Goal: Task Accomplishment & Management: Complete application form

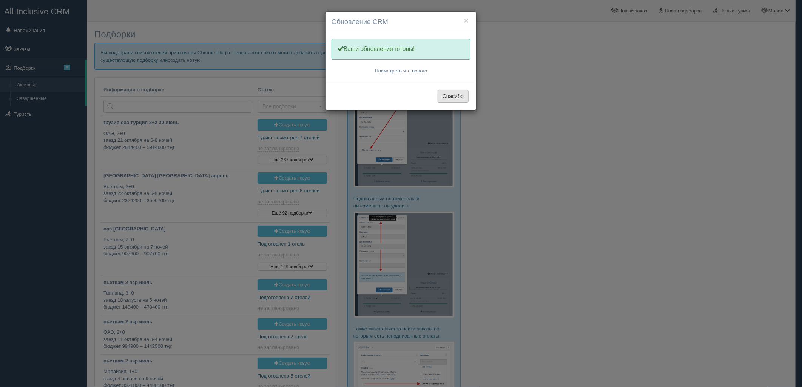
click at [460, 97] on button "Спасибо" at bounding box center [453, 96] width 31 height 13
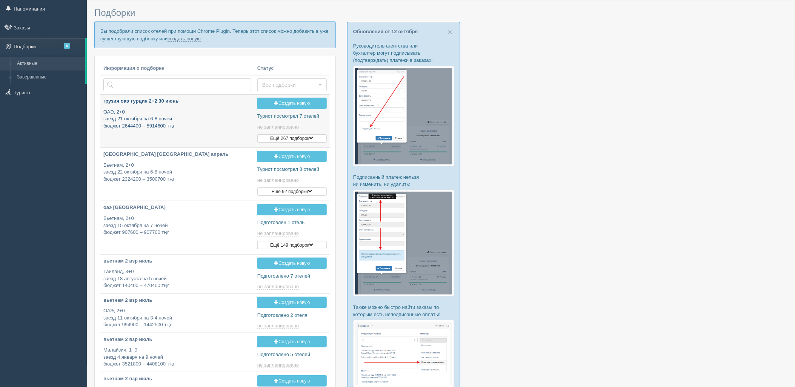
type input "2025-10-13 19:15"
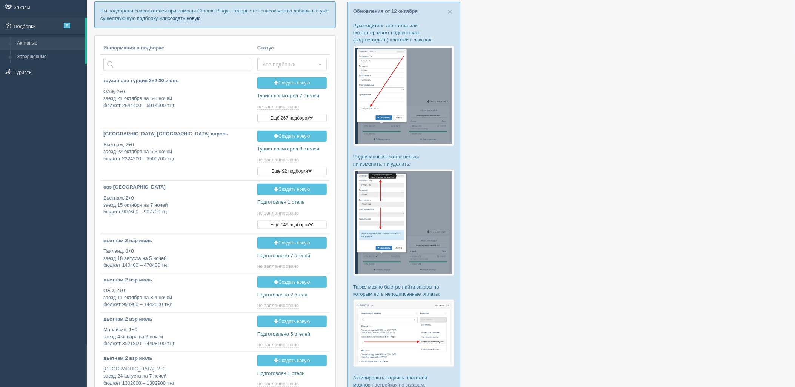
click at [192, 18] on link "создать новую" at bounding box center [184, 18] width 33 height 6
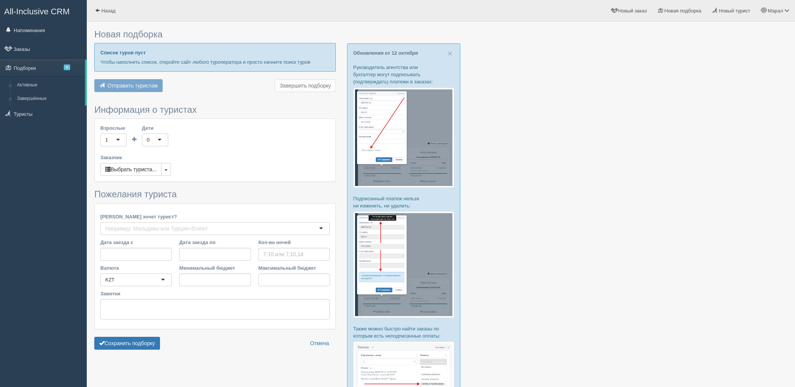
type input "6-10"
type input "807600"
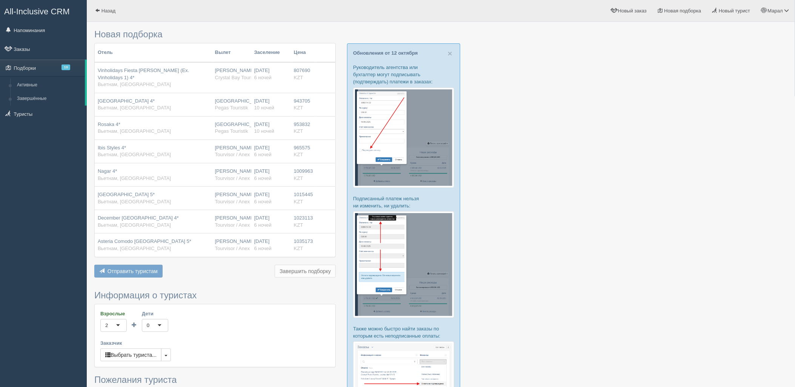
type input "1082300"
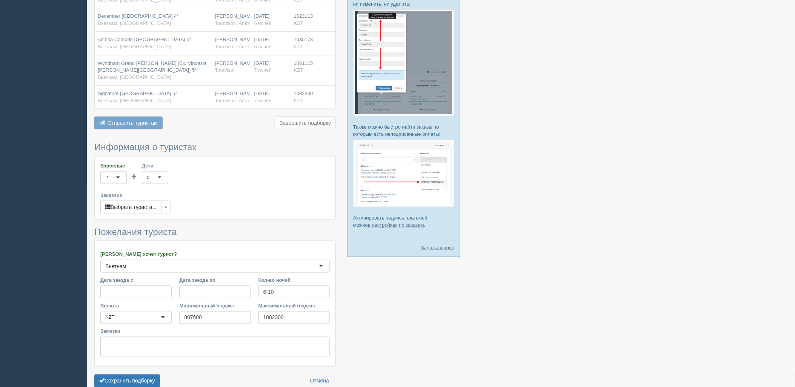
scroll to position [234, 0]
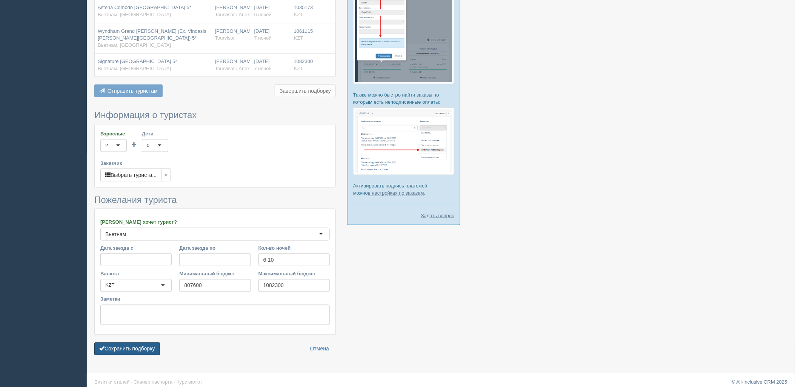
drag, startPoint x: 151, startPoint y: 342, endPoint x: 257, endPoint y: 304, distance: 112.9
click at [151, 343] on button "Сохранить подборку" at bounding box center [127, 349] width 66 height 13
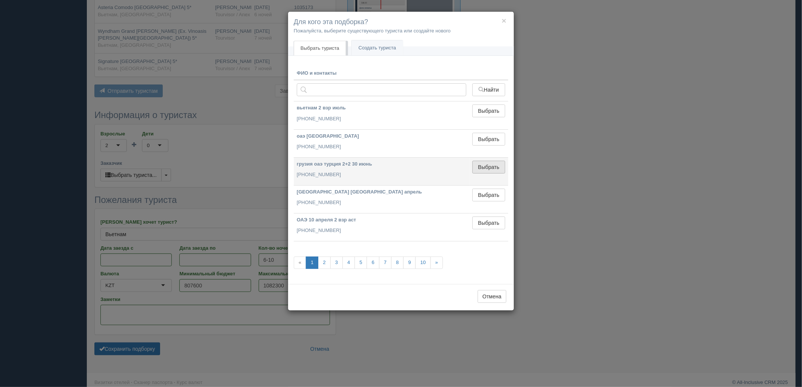
click at [493, 165] on button "Выбрать" at bounding box center [488, 167] width 33 height 13
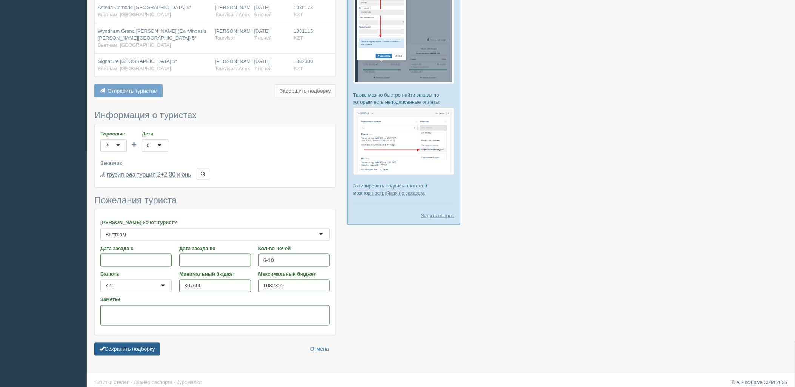
click at [140, 343] on button "Сохранить подборку" at bounding box center [127, 349] width 66 height 13
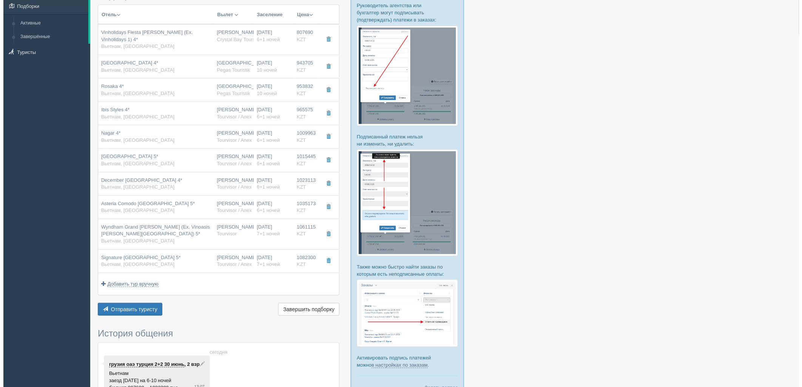
scroll to position [126, 0]
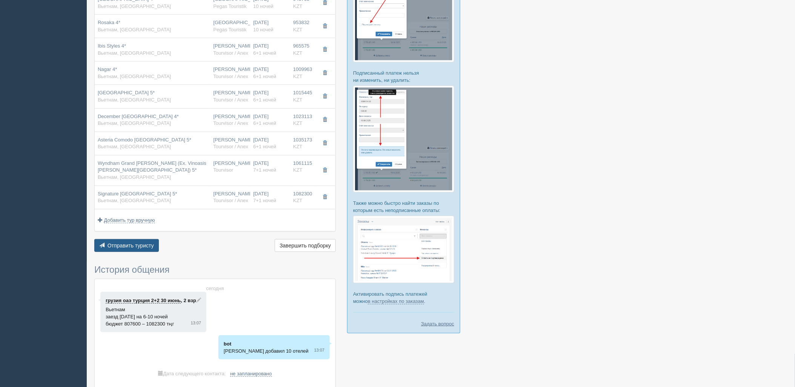
click at [145, 244] on span "Отправить туристу" at bounding box center [131, 246] width 46 height 6
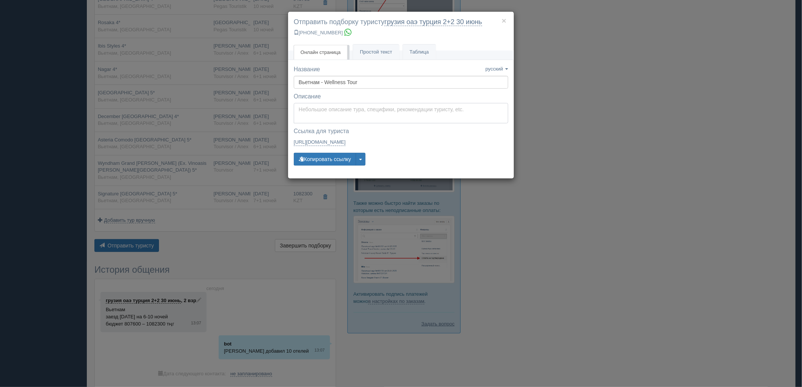
type textarea "Здравствуйте! Ниже представлены варианты туров для Вас. Для просмотра описания …"
click at [329, 116] on textarea "Здравствуйте! Ниже представлены варианты туров для Вас. Для просмотра описания …" at bounding box center [401, 113] width 214 height 20
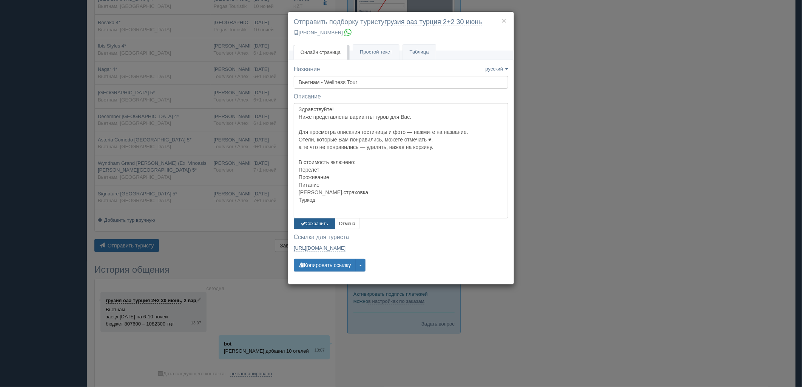
click at [327, 223] on button "Сохранить" at bounding box center [315, 224] width 42 height 11
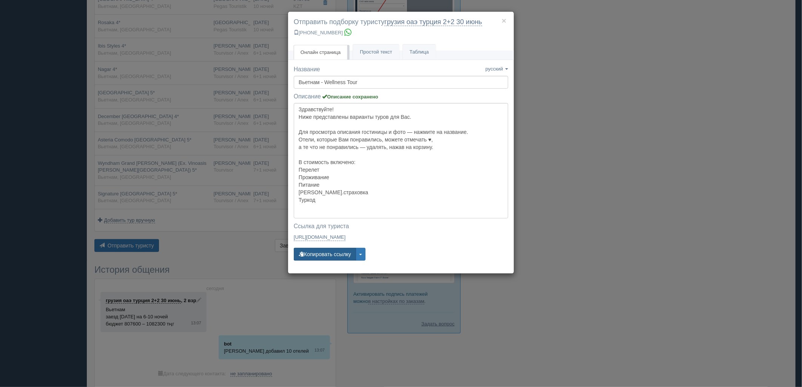
click at [325, 251] on button "Копировать ссылку" at bounding box center [325, 254] width 62 height 13
click at [325, 250] on button "Копировать ссылку" at bounding box center [325, 254] width 62 height 13
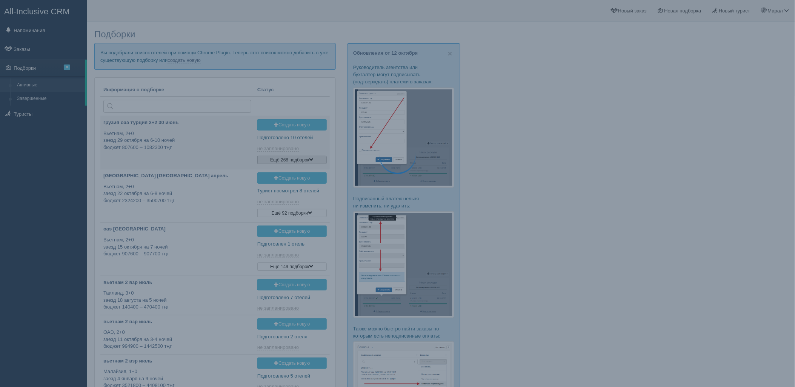
type input "[DATE] 13:05"
type input "2025-10-13 18:40"
type input "2025-10-13 16:55"
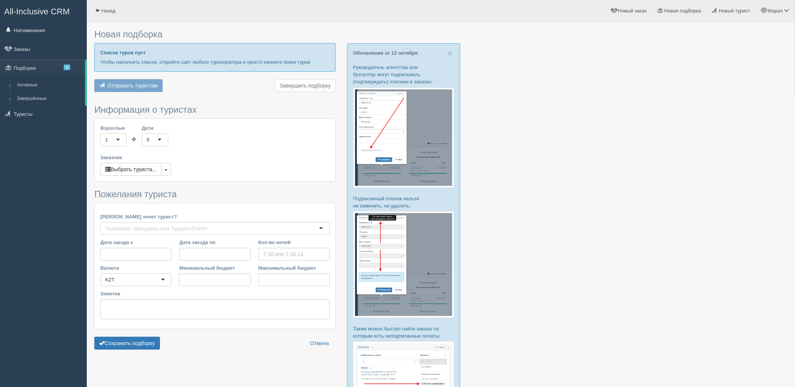
type input "6-7"
type input "861400"
type input "1063800"
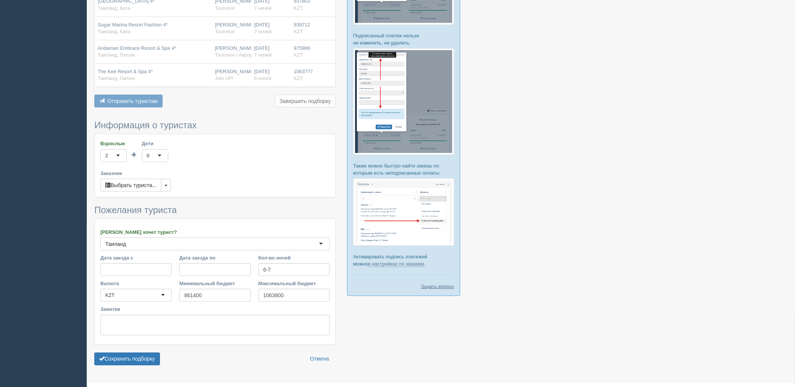
scroll to position [180, 0]
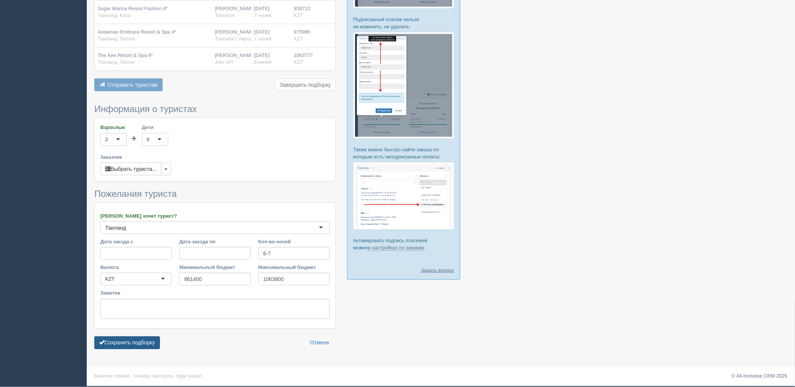
click at [142, 342] on button "Сохранить подборку" at bounding box center [127, 343] width 66 height 13
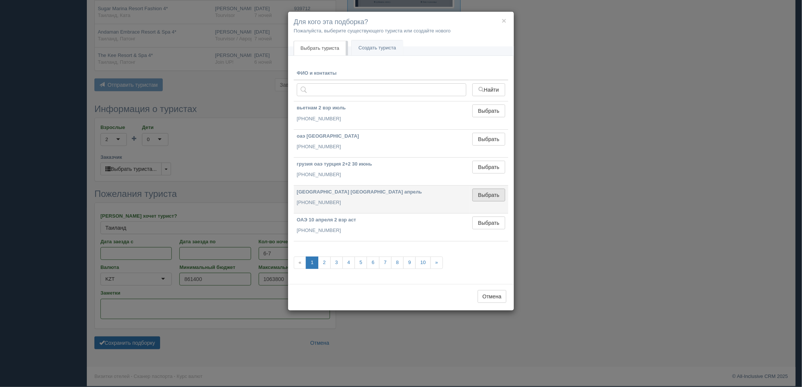
click at [485, 194] on button "Выбрать" at bounding box center [488, 195] width 33 height 13
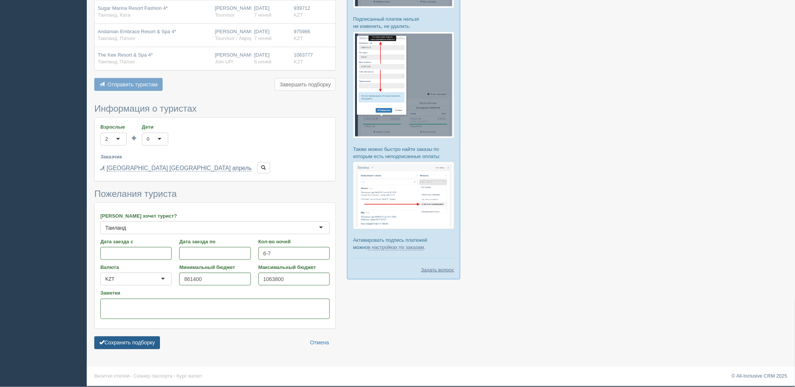
click at [125, 342] on button "Сохранить подборку" at bounding box center [127, 343] width 66 height 13
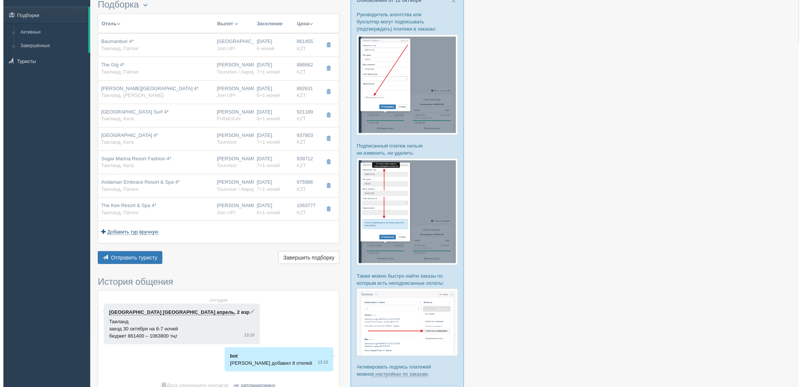
scroll to position [42, 0]
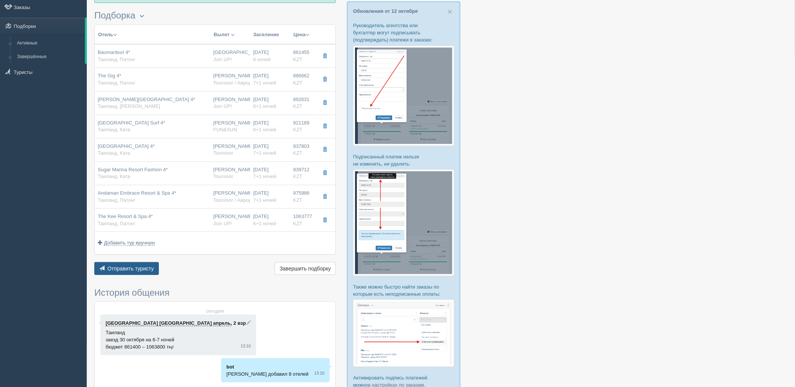
click at [142, 272] on span "Отправить туристу" at bounding box center [131, 269] width 46 height 6
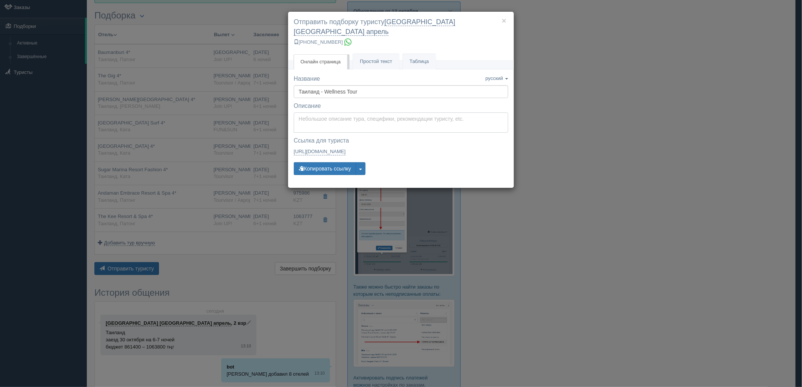
type textarea "Здравствуйте! Ниже представлены варианты туров для Вас. Для просмотра описания …"
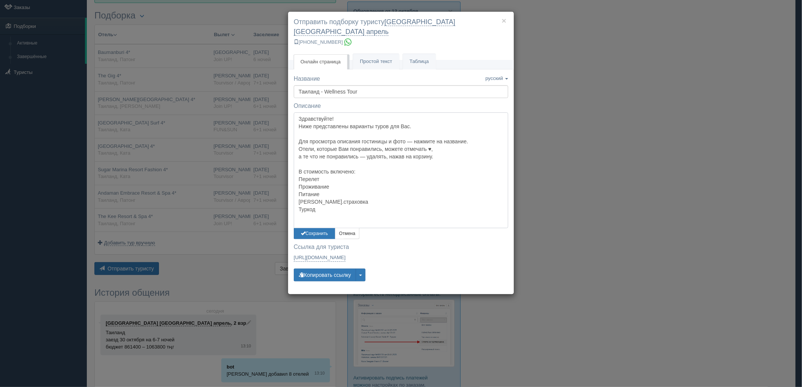
click at [350, 119] on textarea "Здравствуйте! Ниже представлены варианты туров для Вас. Для просмотра описания …" at bounding box center [401, 171] width 214 height 116
click at [307, 228] on button "Сохранить" at bounding box center [315, 233] width 42 height 11
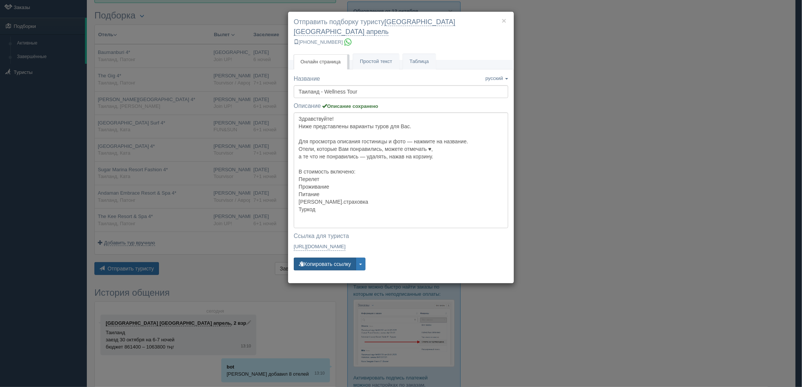
click at [328, 258] on button "Копировать ссылку" at bounding box center [325, 264] width 62 height 13
click at [656, 83] on div "× Отправить подборку туристу [GEOGRAPHIC_DATA] [GEOGRAPHIC_DATA] апрель [PHONE_…" at bounding box center [401, 193] width 802 height 387
